Goal: Task Accomplishment & Management: Use online tool/utility

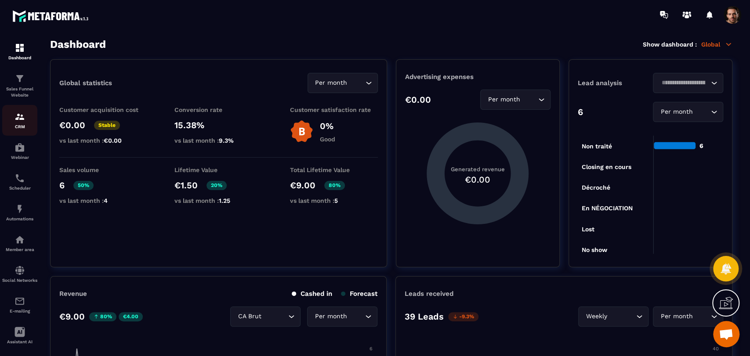
click at [22, 121] on img at bounding box center [19, 117] width 11 height 11
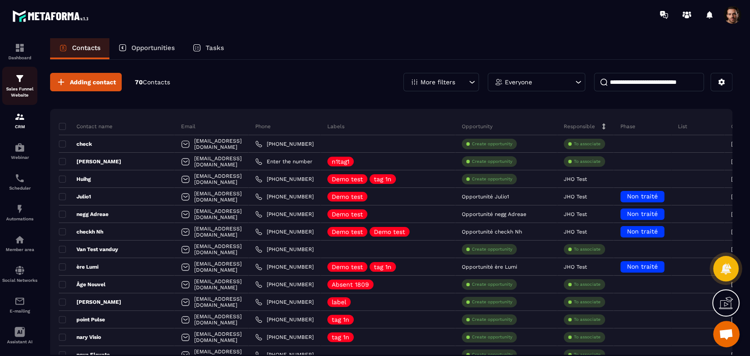
click at [24, 89] on p "Sales Funnel Website" at bounding box center [19, 92] width 35 height 12
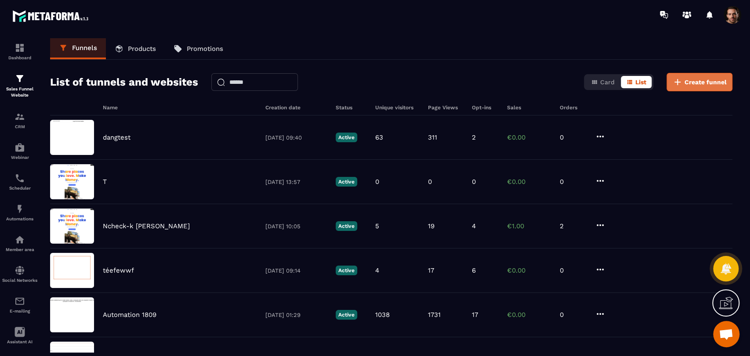
click at [715, 84] on span "Create funnel" at bounding box center [705, 82] width 42 height 9
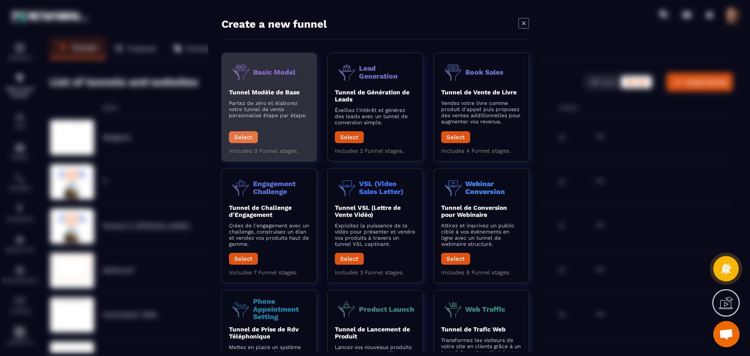
click at [236, 143] on button "Select" at bounding box center [243, 137] width 29 height 12
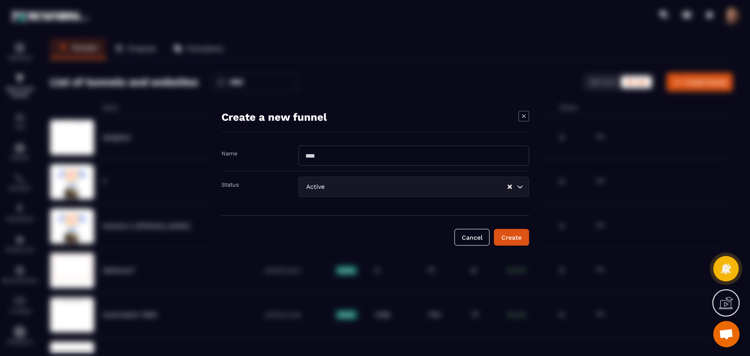
click at [527, 111] on icon "Modal window" at bounding box center [523, 116] width 11 height 11
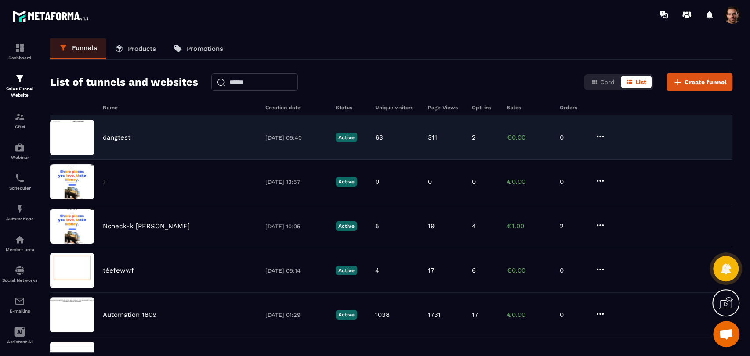
click at [77, 136] on img at bounding box center [72, 137] width 44 height 35
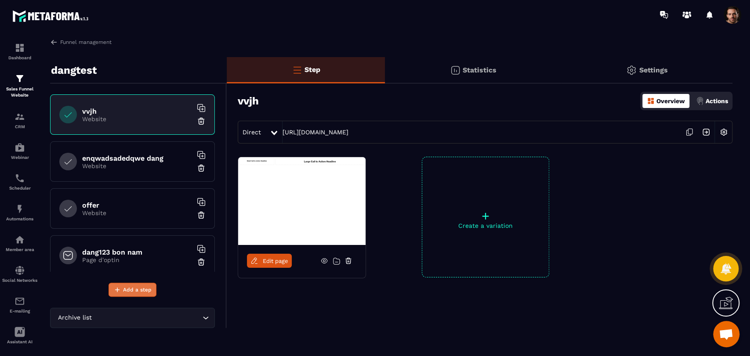
click at [123, 289] on span "Add a step" at bounding box center [137, 290] width 29 height 9
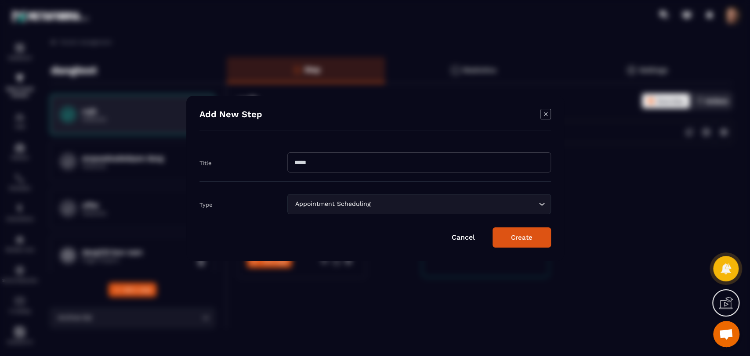
click at [391, 163] on input "Modal window" at bounding box center [419, 162] width 264 height 20
type input "********"
click at [527, 242] on button "Create" at bounding box center [521, 238] width 58 height 20
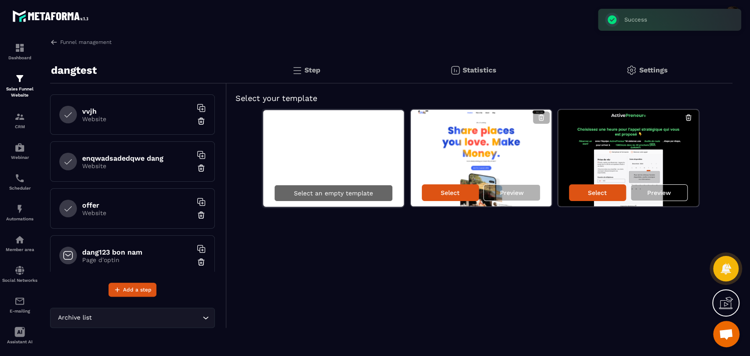
click at [360, 192] on p "Select an empty template" at bounding box center [333, 193] width 79 height 7
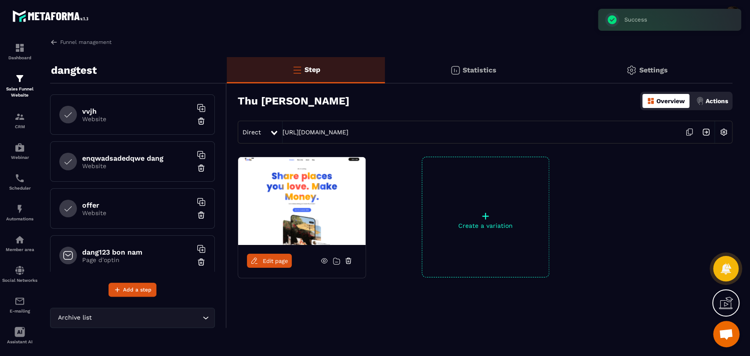
click at [336, 260] on icon at bounding box center [336, 260] width 7 height 7
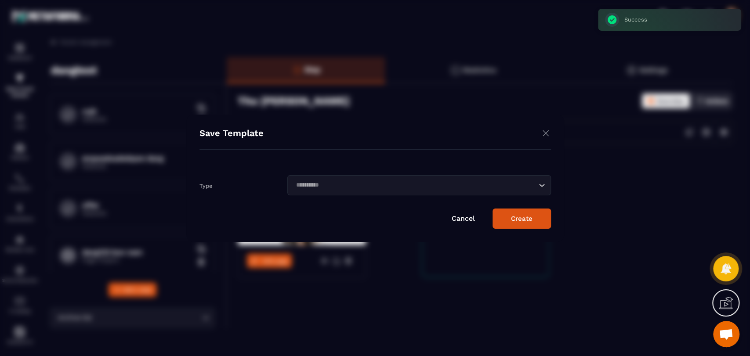
click at [377, 186] on input "Search for option" at bounding box center [414, 186] width 243 height 10
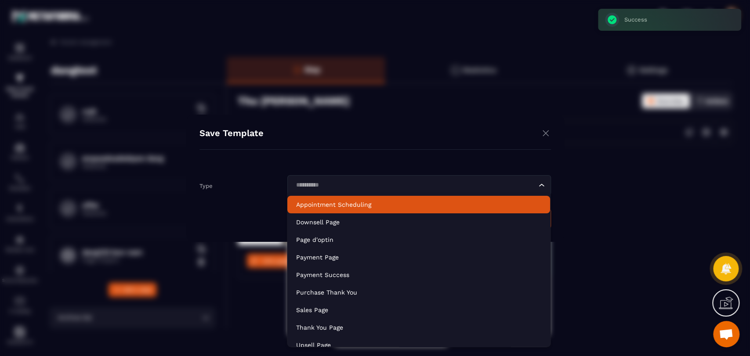
click at [360, 206] on p "Appointment Scheduling" at bounding box center [418, 204] width 245 height 9
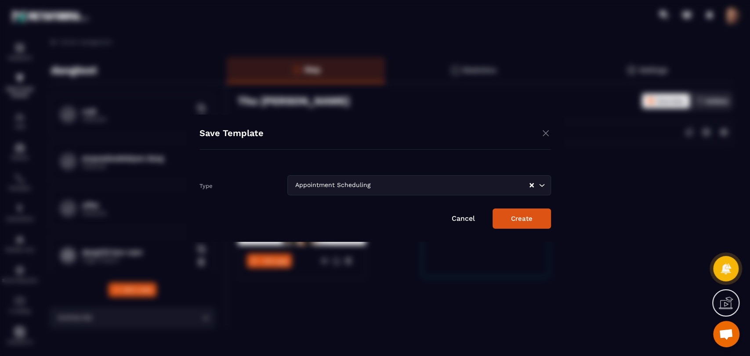
click at [470, 216] on link "Cancel" at bounding box center [463, 218] width 23 height 8
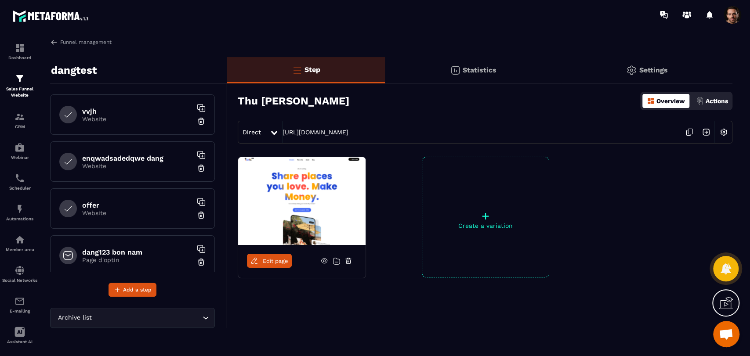
click at [258, 259] on icon at bounding box center [254, 261] width 8 height 8
